Goal: Contribute content

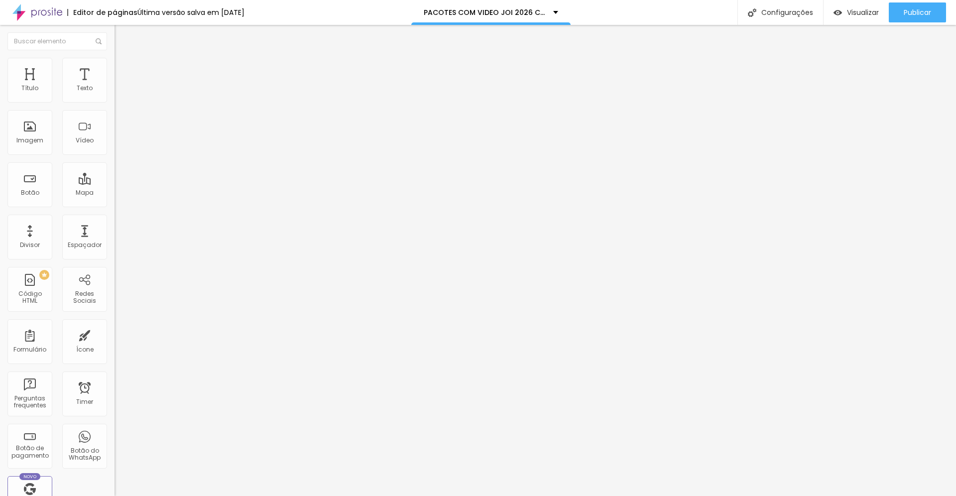
click at [123, 69] on span "Estilo" at bounding box center [130, 64] width 15 height 8
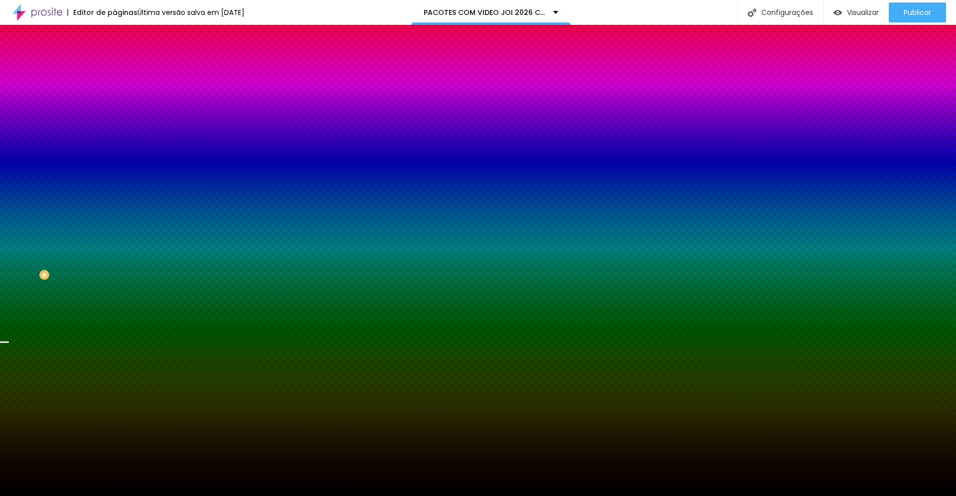
click at [123, 70] on span "Avançado" at bounding box center [139, 74] width 33 height 8
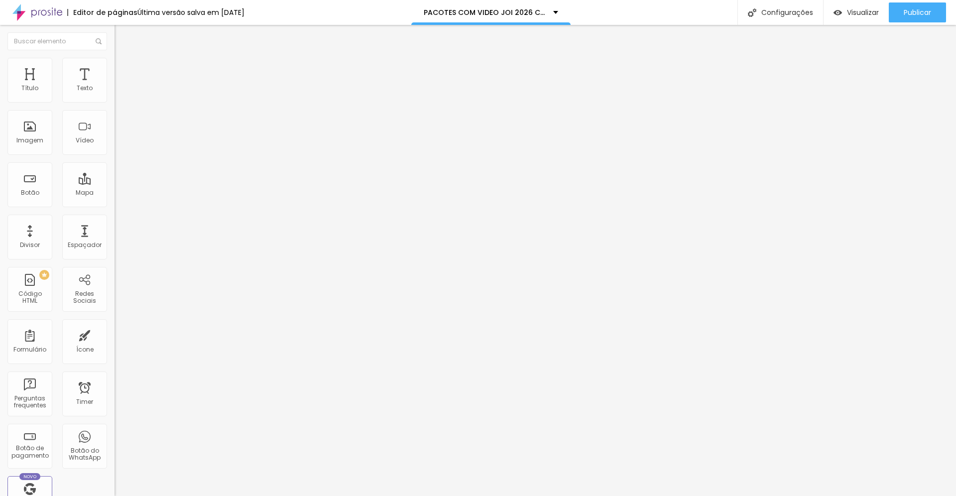
click at [114, 428] on div at bounding box center [171, 428] width 114 height 0
click at [114, 434] on div at bounding box center [171, 434] width 114 height 0
click at [114, 440] on div at bounding box center [171, 440] width 114 height 0
click at [917, 13] on span "Publicar" at bounding box center [916, 12] width 27 height 8
click at [850, 10] on span "Visualizar" at bounding box center [863, 12] width 32 height 8
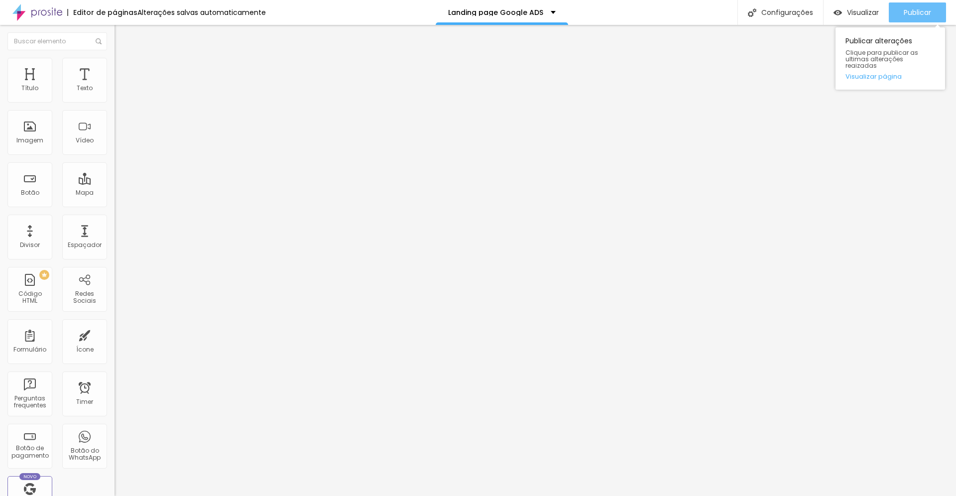
click at [904, 10] on span "Publicar" at bounding box center [916, 12] width 27 height 8
